Goal: Task Accomplishment & Management: Use online tool/utility

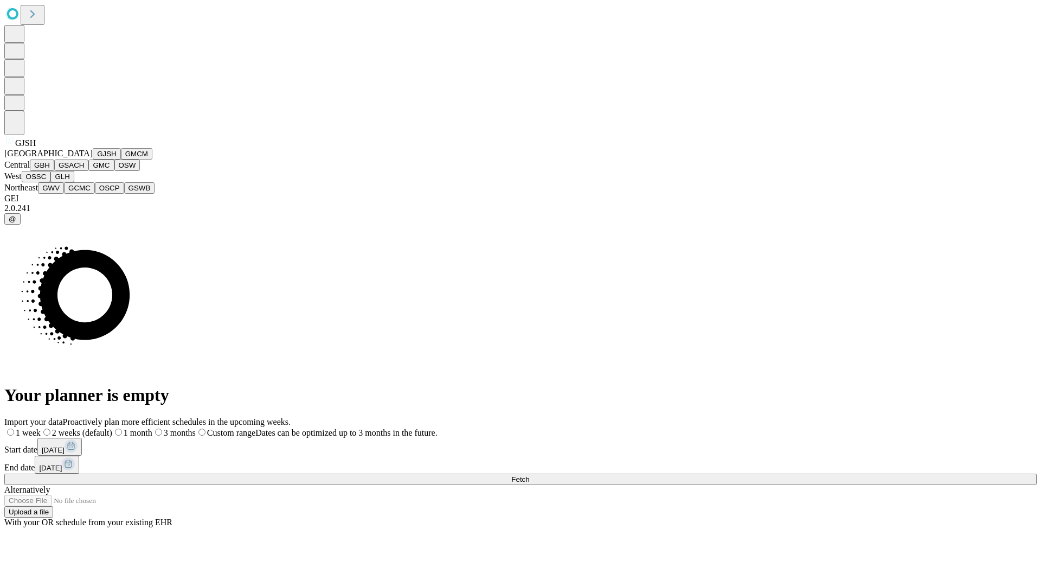
click at [93, 159] on button "GJSH" at bounding box center [107, 153] width 28 height 11
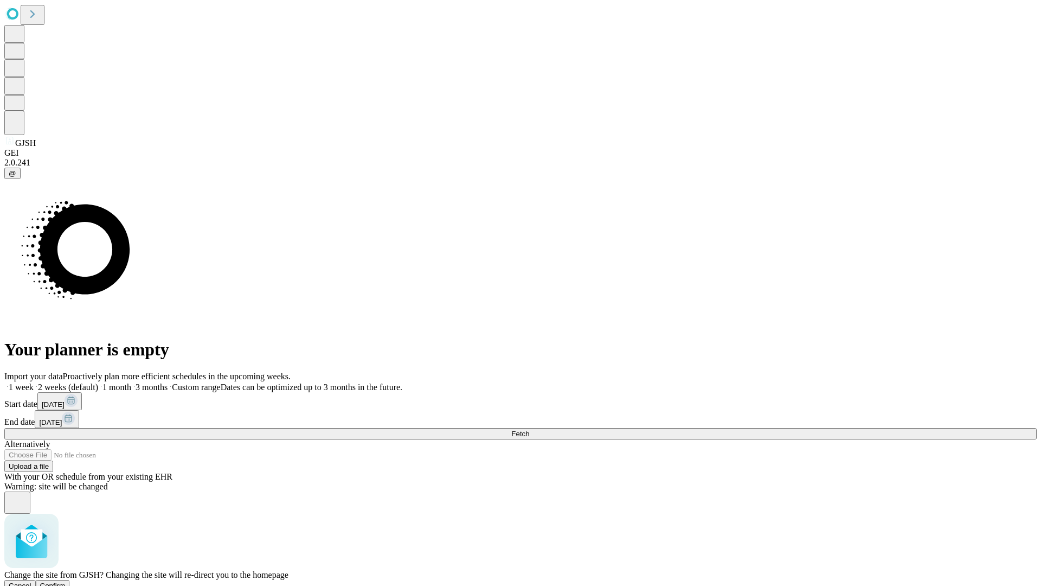
click at [66, 581] on span "Confirm" at bounding box center [52, 585] width 25 height 8
click at [34, 382] on label "1 week" at bounding box center [18, 386] width 29 height 9
click at [529, 429] on span "Fetch" at bounding box center [520, 433] width 18 height 8
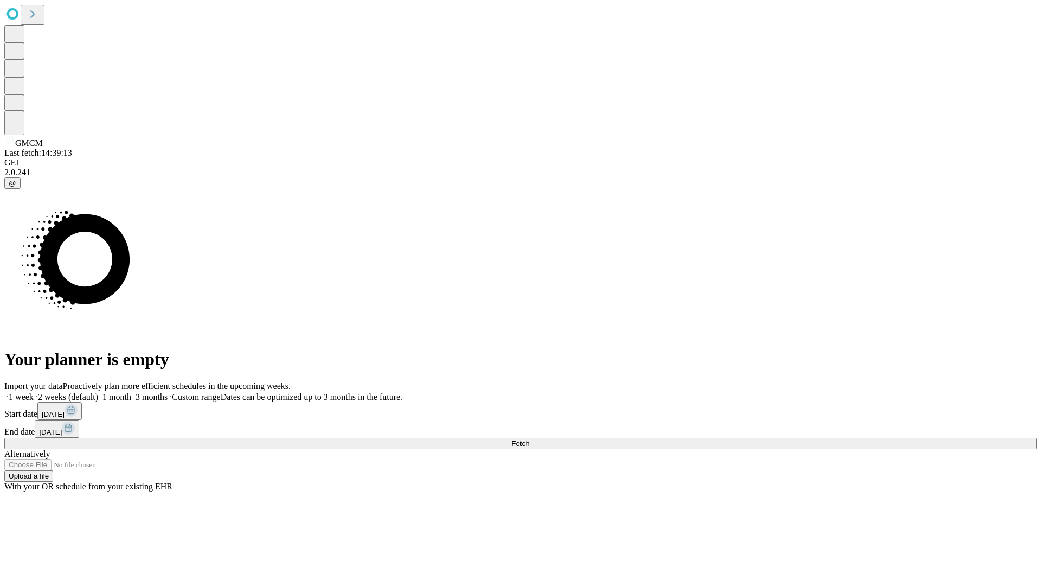
click at [34, 392] on label "1 week" at bounding box center [18, 396] width 29 height 9
click at [529, 439] on span "Fetch" at bounding box center [520, 443] width 18 height 8
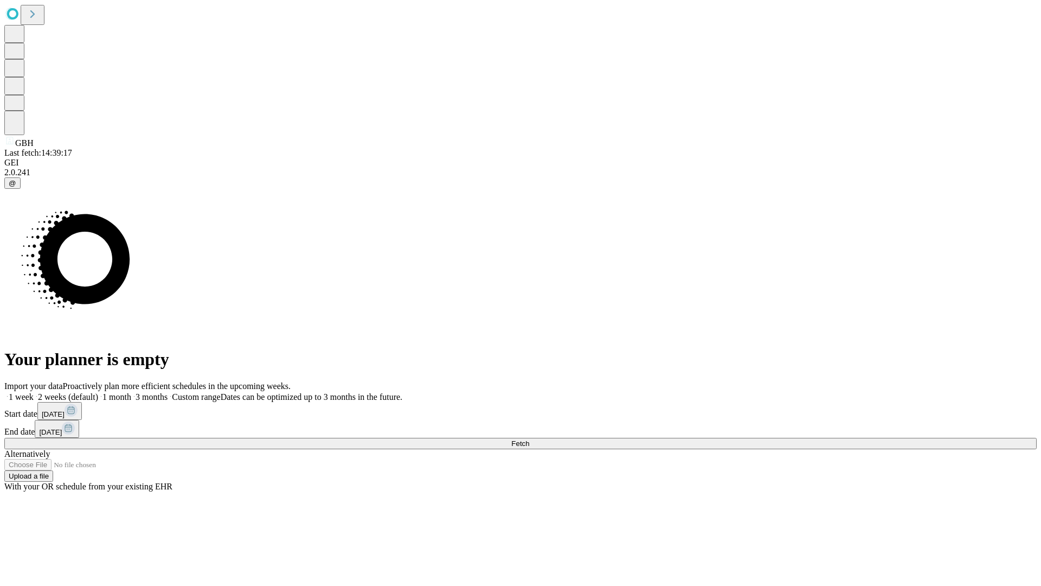
click at [34, 392] on label "1 week" at bounding box center [18, 396] width 29 height 9
click at [529, 439] on span "Fetch" at bounding box center [520, 443] width 18 height 8
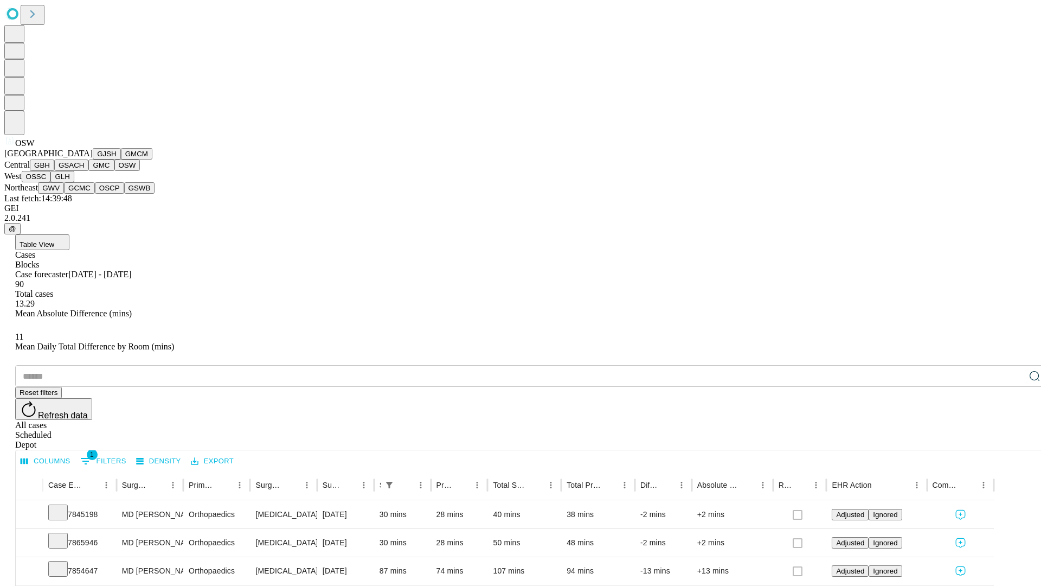
click at [51, 182] on button "OSSC" at bounding box center [36, 176] width 29 height 11
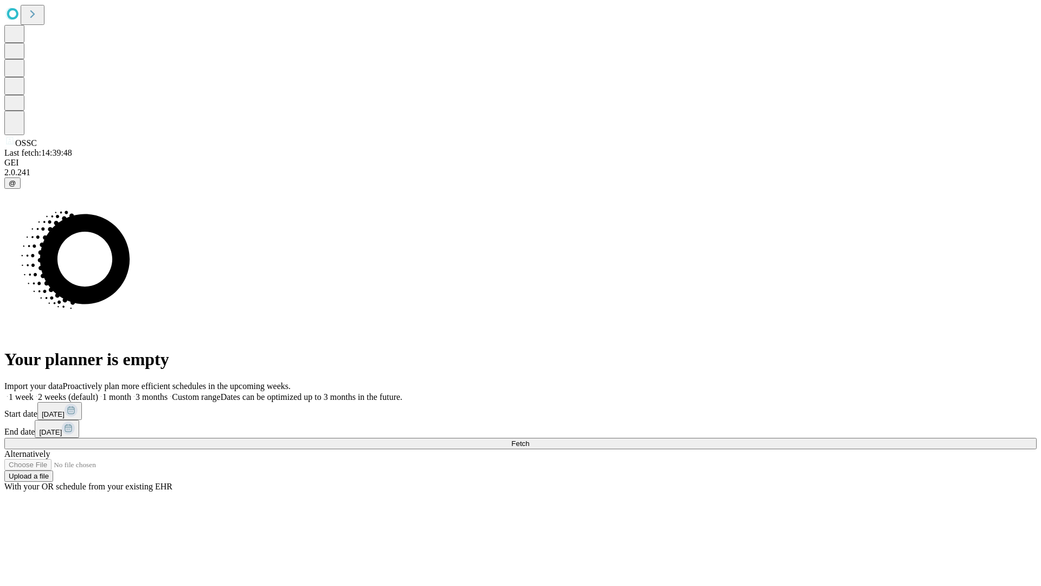
click at [34, 392] on label "1 week" at bounding box center [18, 396] width 29 height 9
click at [529, 439] on span "Fetch" at bounding box center [520, 443] width 18 height 8
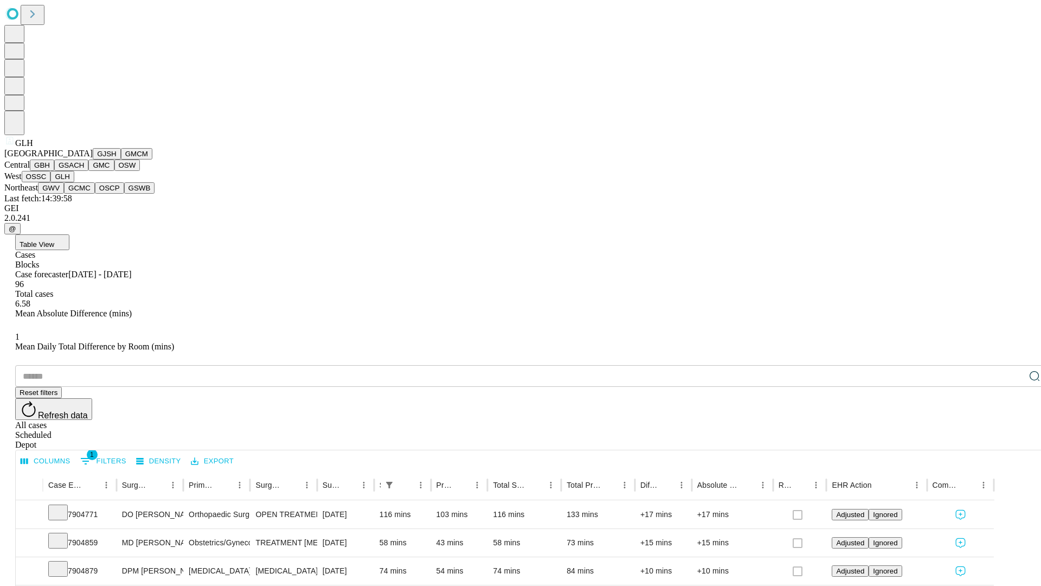
click at [64, 194] on button "GWV" at bounding box center [51, 187] width 26 height 11
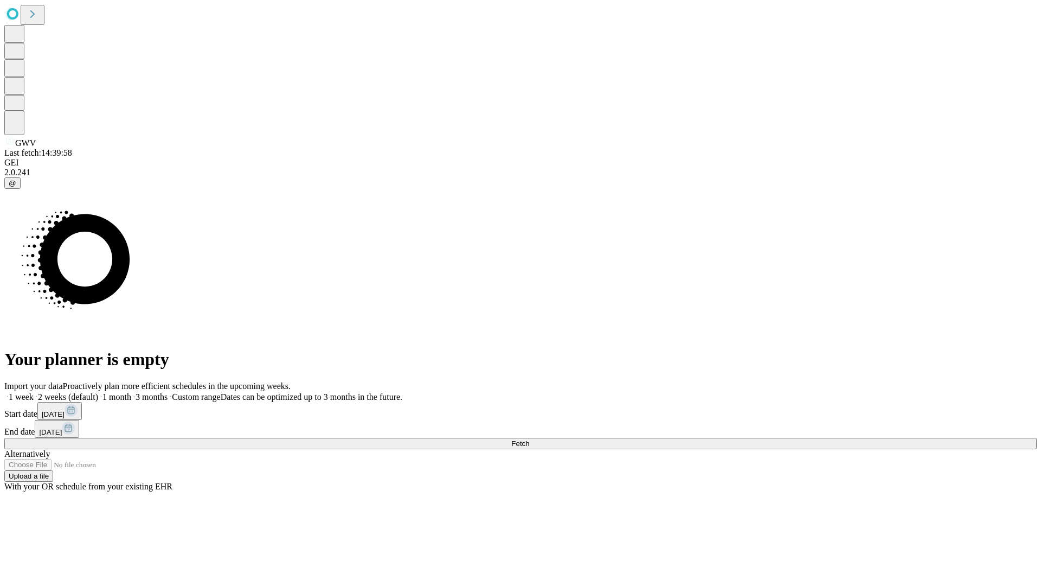
click at [34, 392] on label "1 week" at bounding box center [18, 396] width 29 height 9
click at [529, 439] on span "Fetch" at bounding box center [520, 443] width 18 height 8
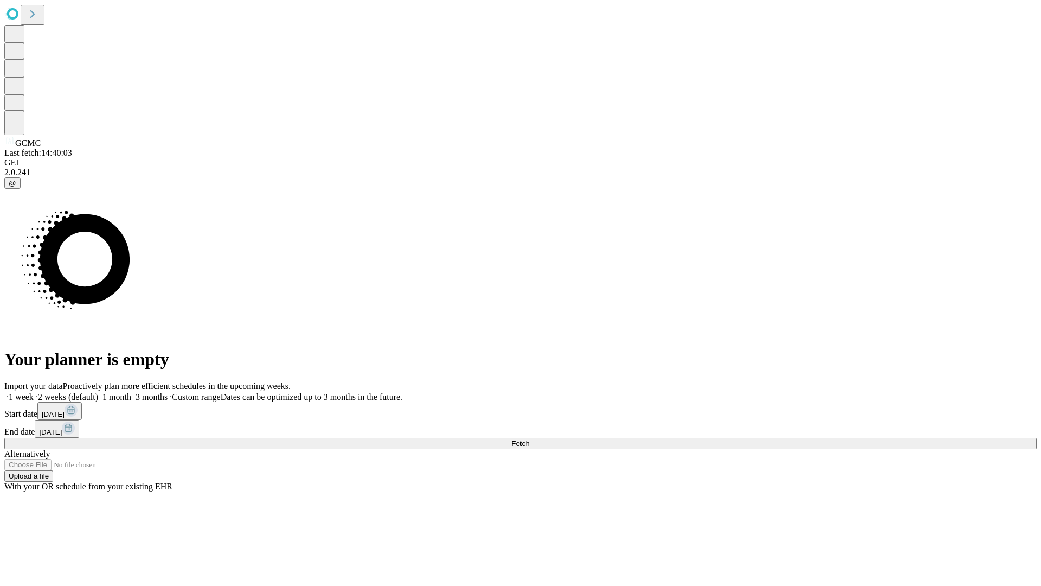
click at [34, 392] on label "1 week" at bounding box center [18, 396] width 29 height 9
click at [529, 439] on span "Fetch" at bounding box center [520, 443] width 18 height 8
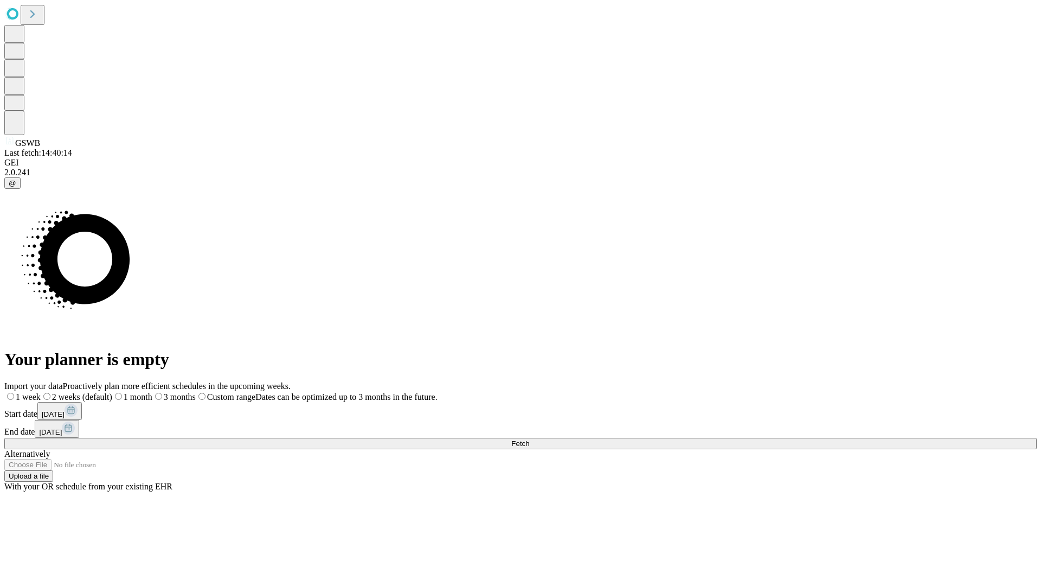
click at [529, 439] on span "Fetch" at bounding box center [520, 443] width 18 height 8
